Goal: Information Seeking & Learning: Learn about a topic

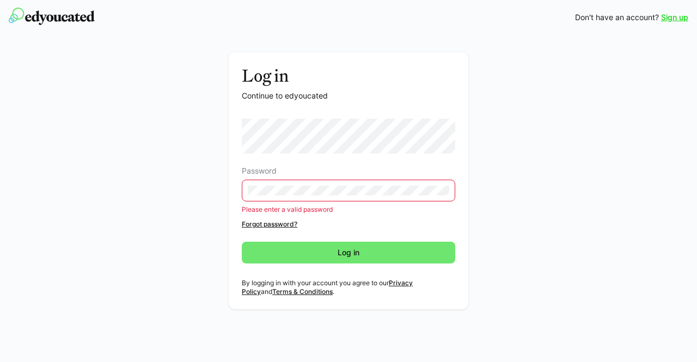
click at [279, 181] on eds-input at bounding box center [349, 191] width 214 height 22
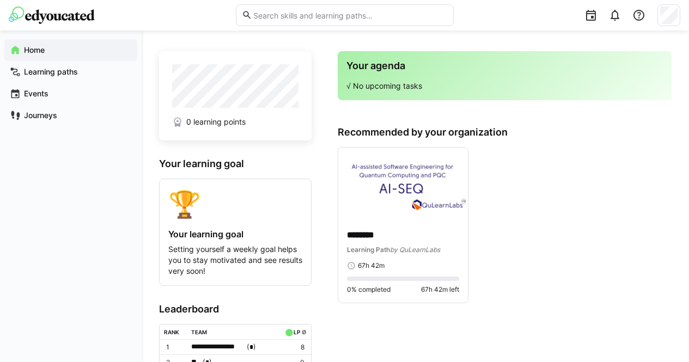
scroll to position [75, 0]
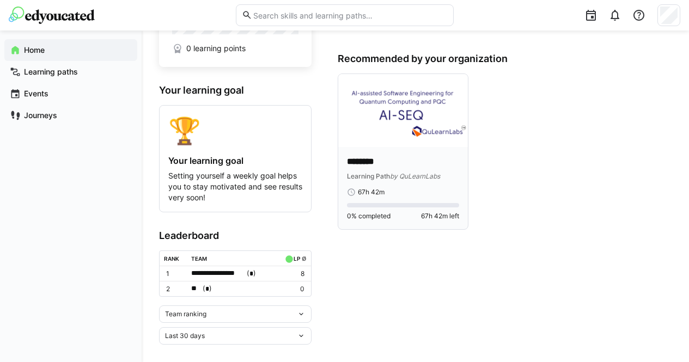
click at [370, 194] on span "67h 42m" at bounding box center [371, 192] width 27 height 9
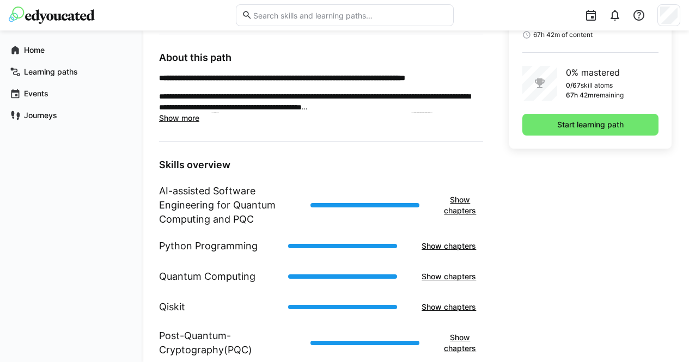
scroll to position [320, 0]
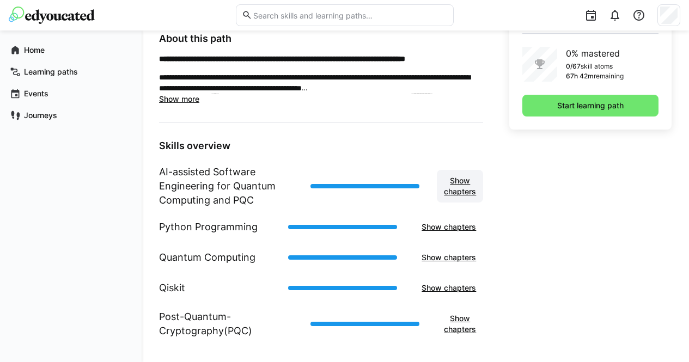
click at [466, 186] on span "Show chapters" at bounding box center [459, 186] width 35 height 22
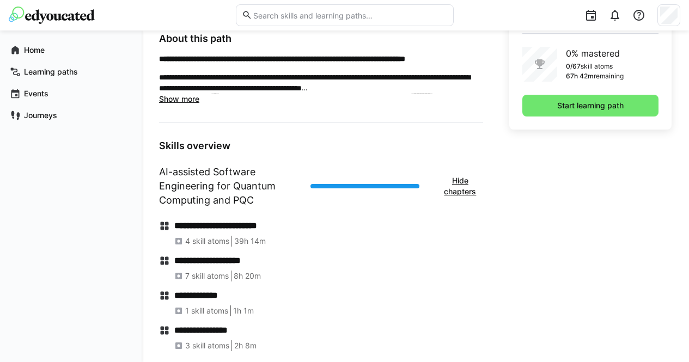
click at [251, 223] on h4 "**********" at bounding box center [328, 226] width 309 height 11
click at [251, 244] on span "39h 14m" at bounding box center [250, 241] width 32 height 11
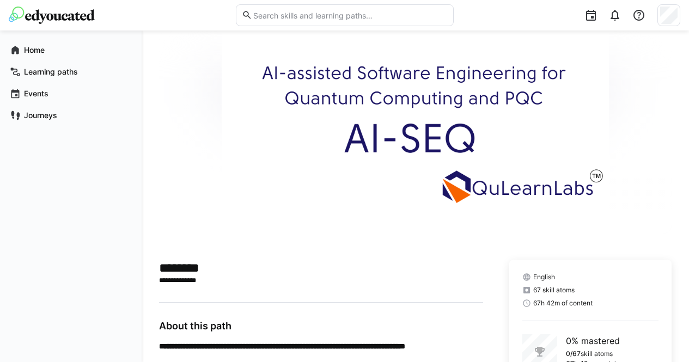
scroll to position [0, 0]
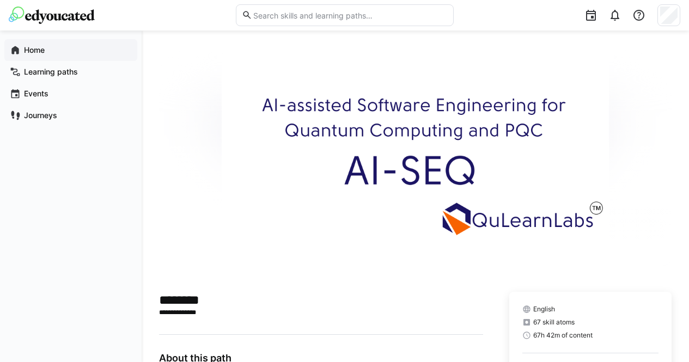
click at [0, 0] on app-navigation-label "Home" at bounding box center [0, 0] width 0 height 0
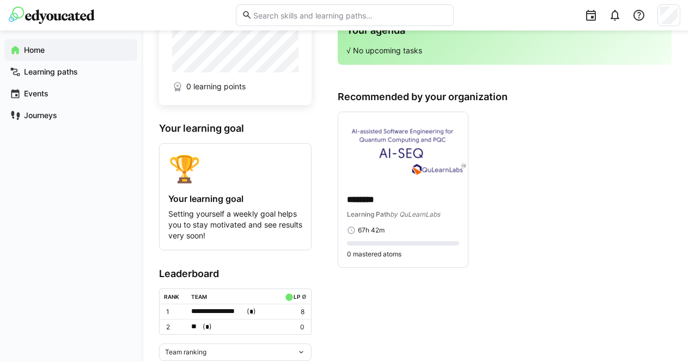
scroll to position [75, 0]
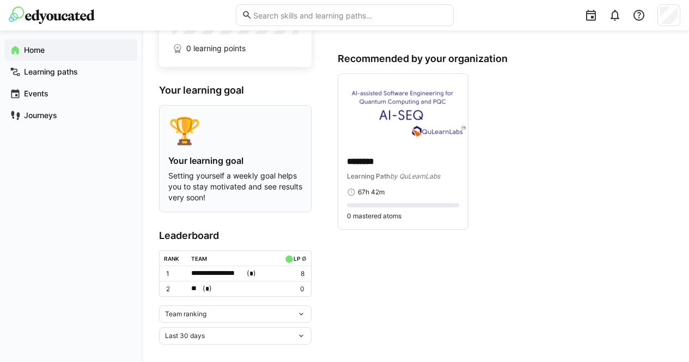
click at [259, 168] on div "Your learning goal Setting yourself a weekly goal helps you to stay motivated a…" at bounding box center [235, 179] width 134 height 48
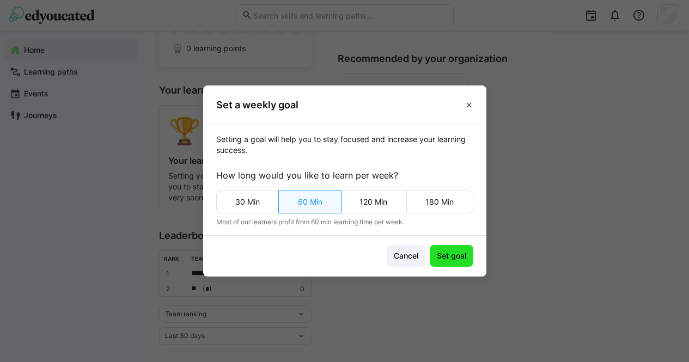
click at [445, 246] on span "Set goal" at bounding box center [452, 256] width 44 height 22
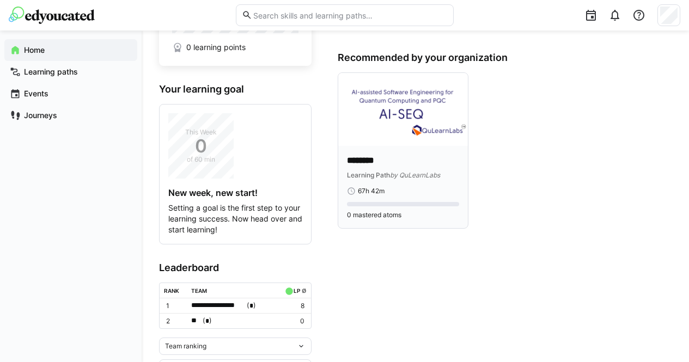
click at [385, 174] on span "Learning Path" at bounding box center [368, 175] width 43 height 8
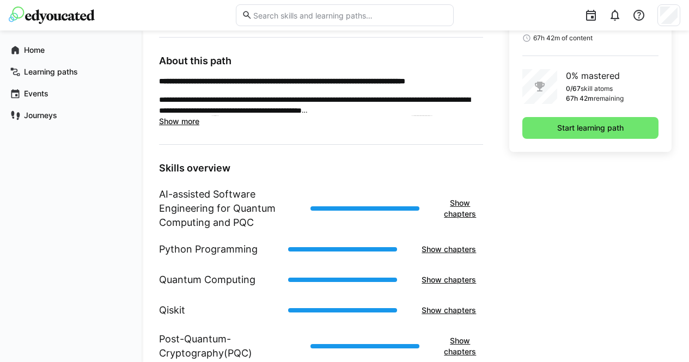
scroll to position [299, 0]
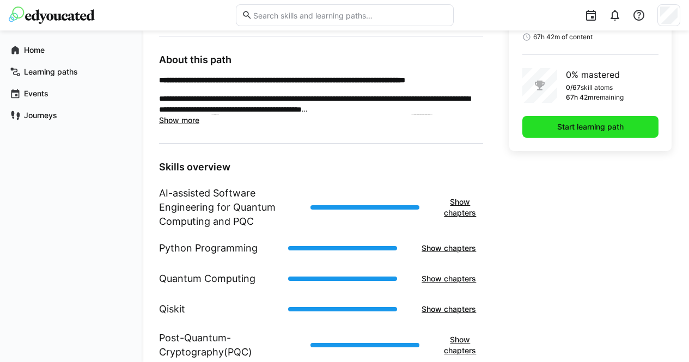
click at [567, 131] on span "Start learning path" at bounding box center [591, 126] width 70 height 11
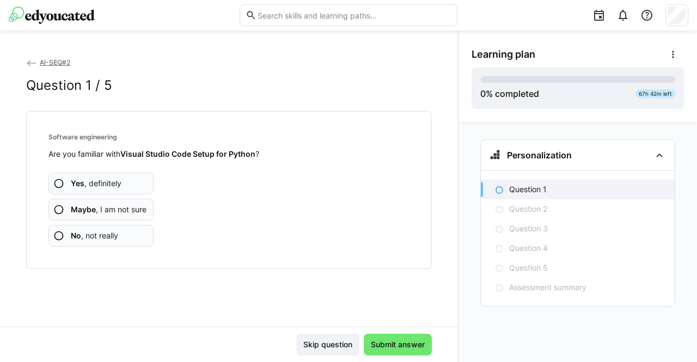
click at [92, 233] on span "No , not really" at bounding box center [94, 235] width 47 height 11
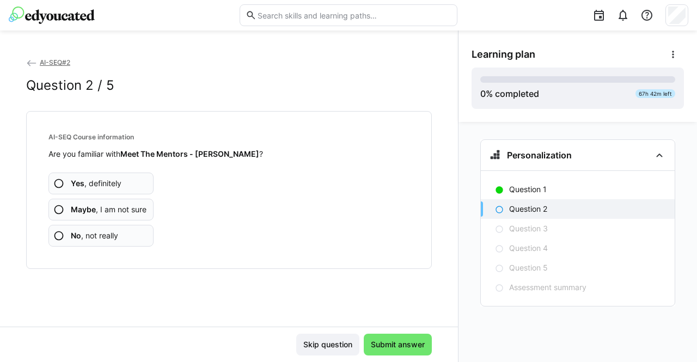
click at [127, 184] on app-assessment-question-radio "Yes , definitely" at bounding box center [100, 184] width 105 height 22
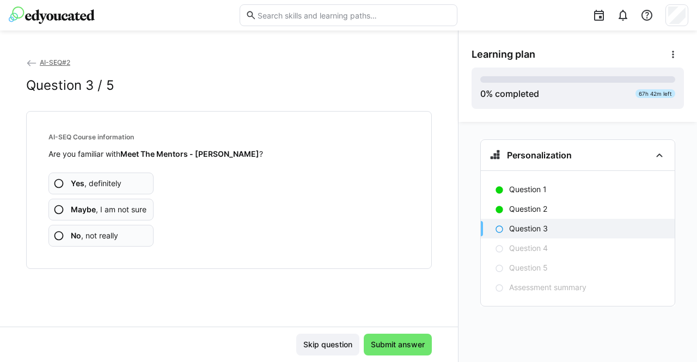
click at [153, 185] on app-assessment-question-radio "Yes , definitely" at bounding box center [100, 184] width 105 height 22
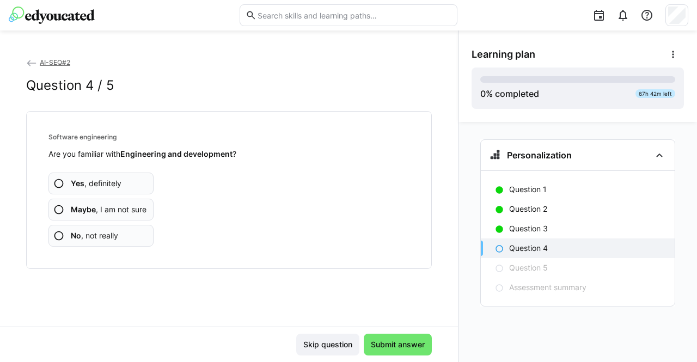
click at [144, 181] on app-assessment-question-radio "Yes , definitely" at bounding box center [100, 184] width 105 height 22
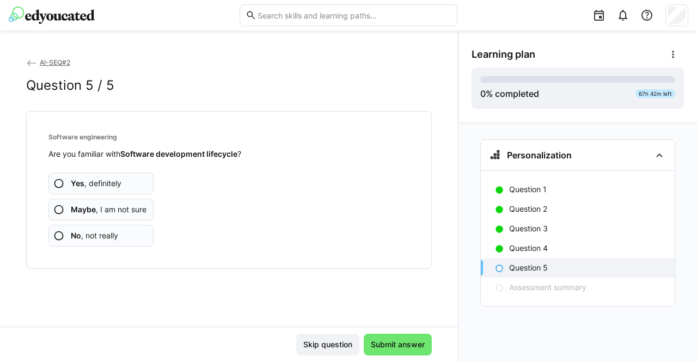
click at [139, 208] on span "Maybe , I am not sure" at bounding box center [109, 209] width 76 height 11
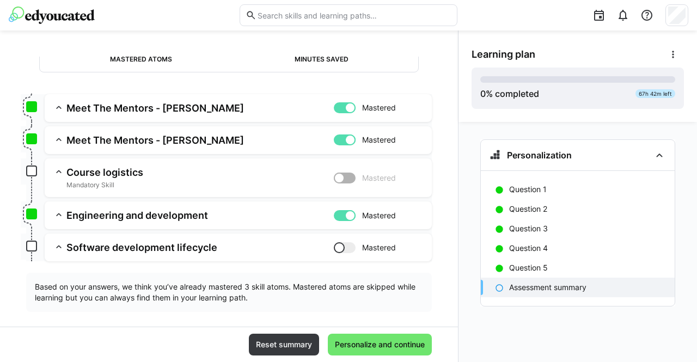
scroll to position [125, 0]
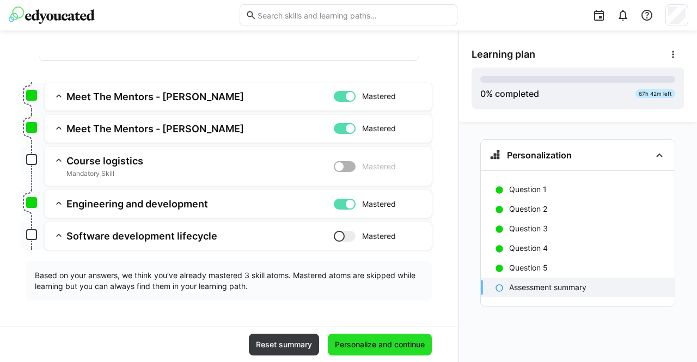
click at [355, 345] on span "Personalize and continue" at bounding box center [379, 344] width 93 height 11
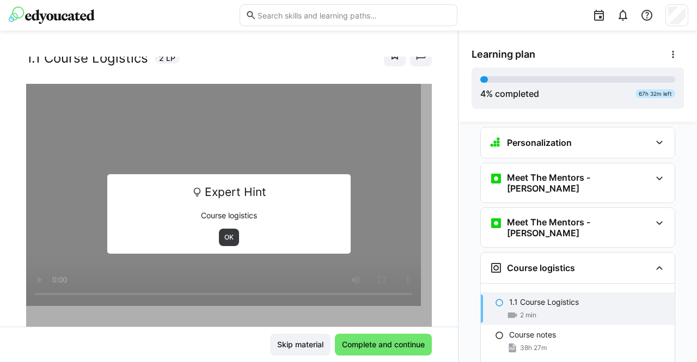
scroll to position [33, 0]
click at [223, 242] on span "OK" at bounding box center [229, 236] width 20 height 17
